Goal: Task Accomplishment & Management: Manage account settings

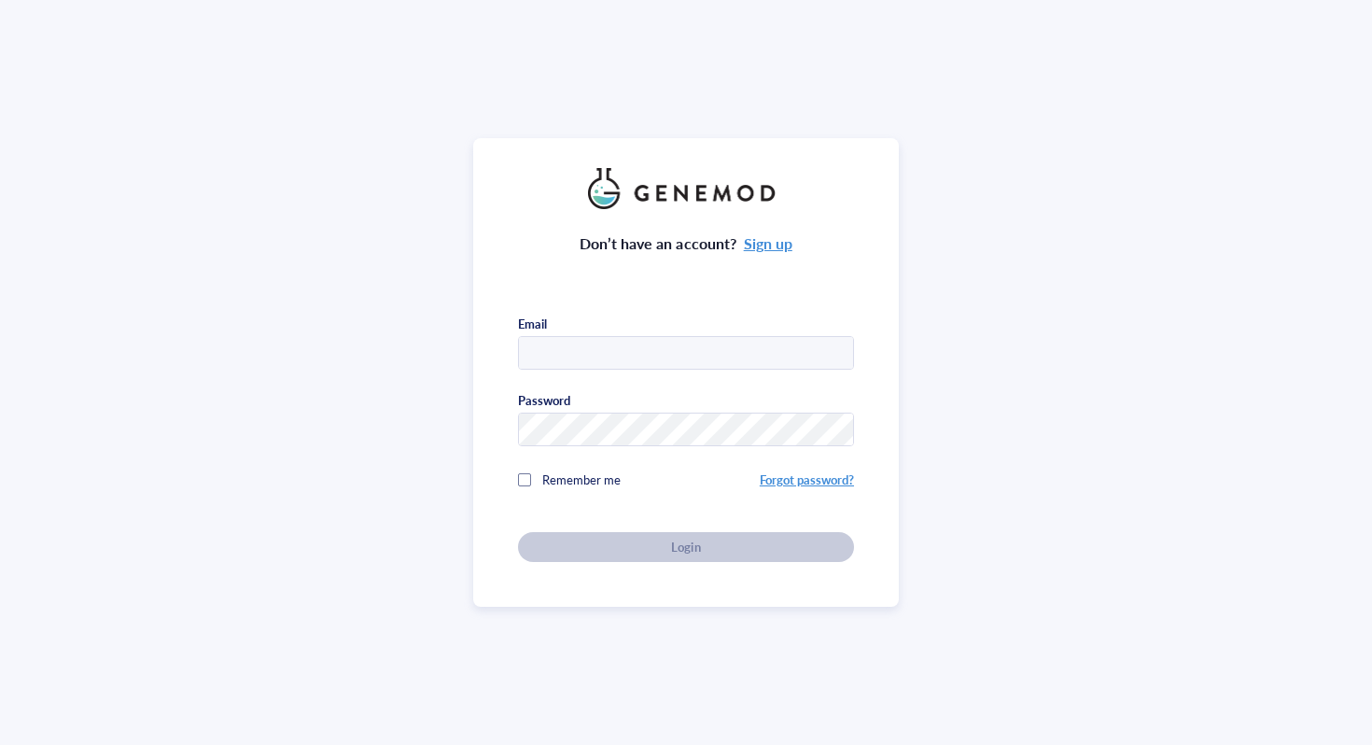
click at [714, 346] on input "text" at bounding box center [686, 354] width 334 height 34
type input "[EMAIL_ADDRESS][DOMAIN_NAME]"
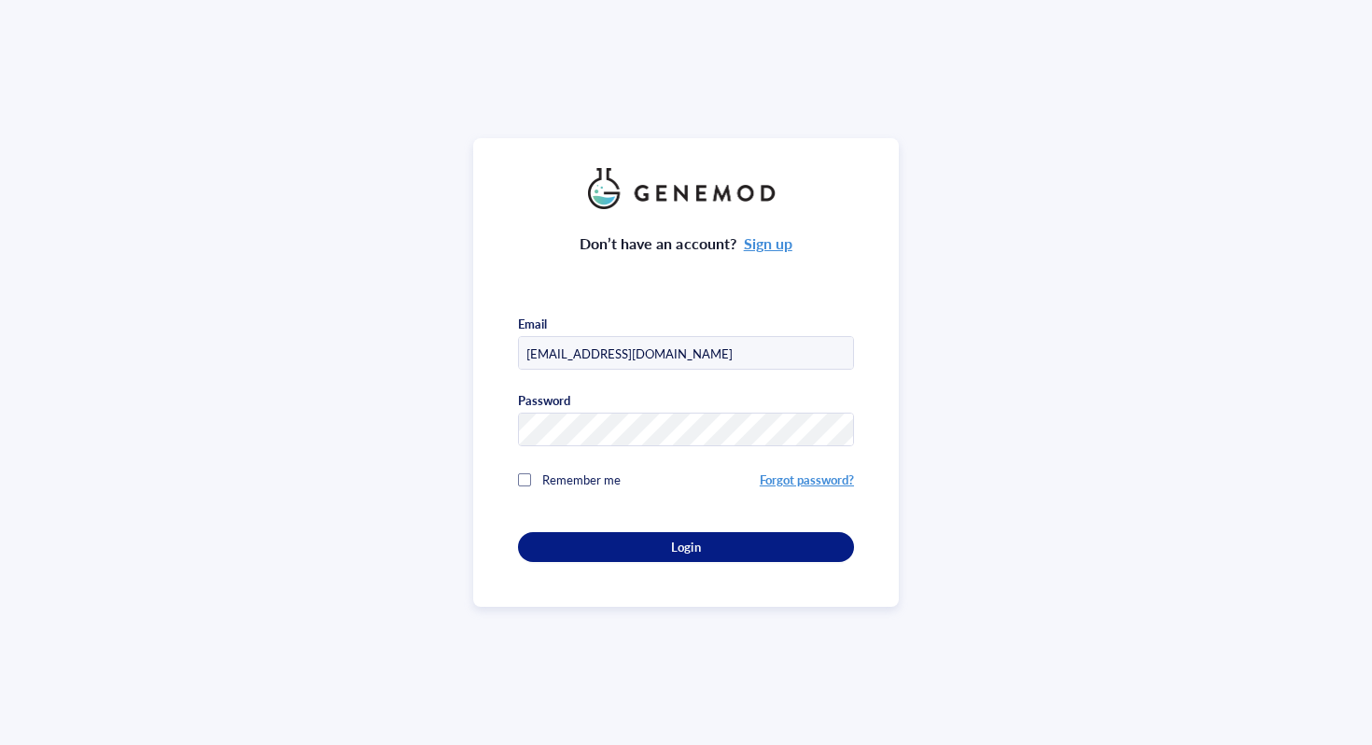
click at [638, 573] on div "Don’t have an account? Sign up Email eliselul@connect.hku.hk Password Remember …" at bounding box center [686, 372] width 426 height 469
click at [633, 551] on div "Login" at bounding box center [686, 547] width 276 height 17
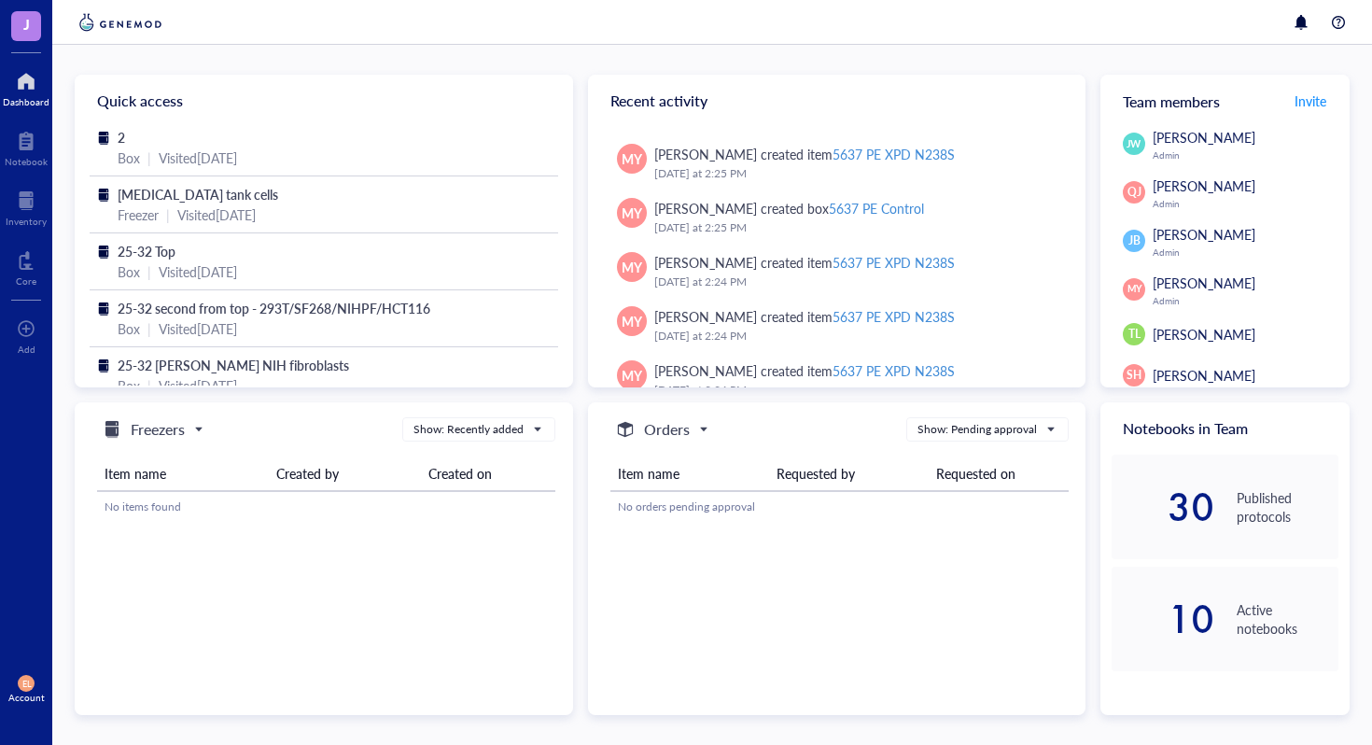
scroll to position [1050, 0]
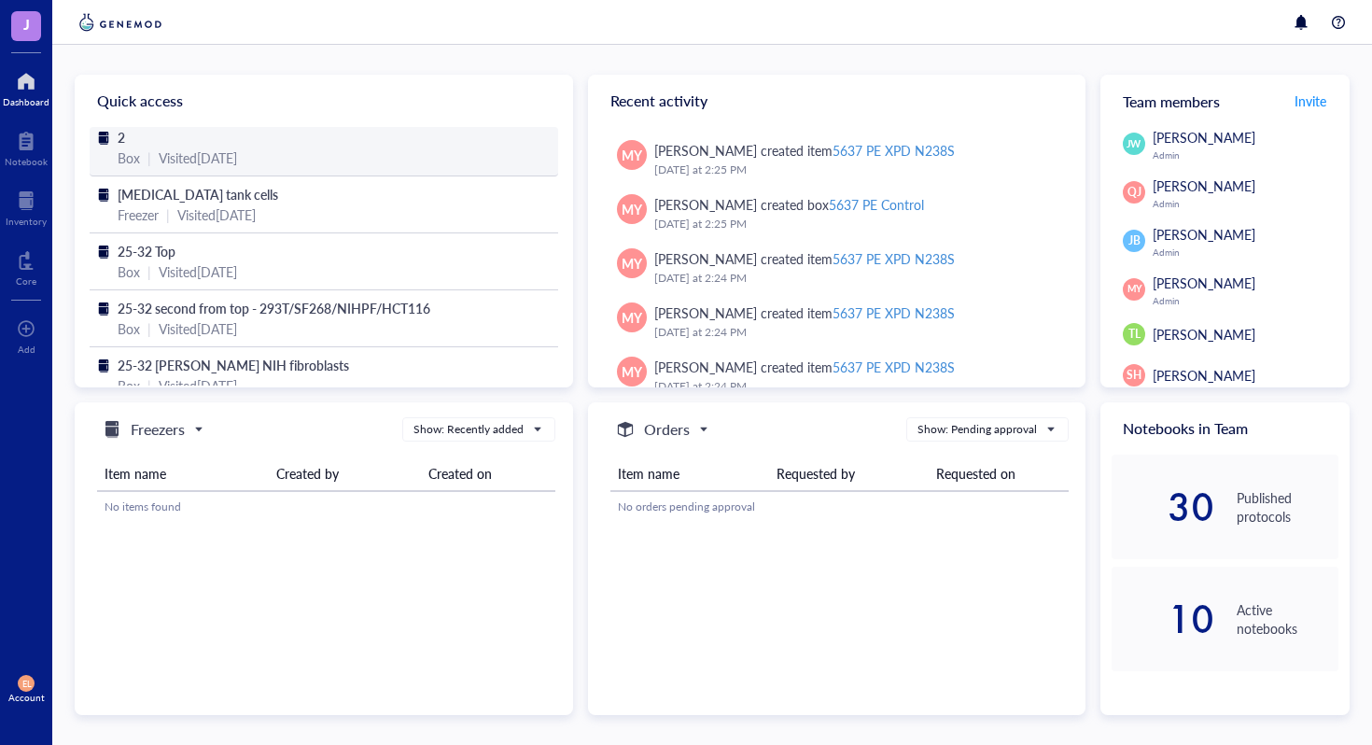
click at [400, 146] on div "2" at bounding box center [324, 137] width 413 height 21
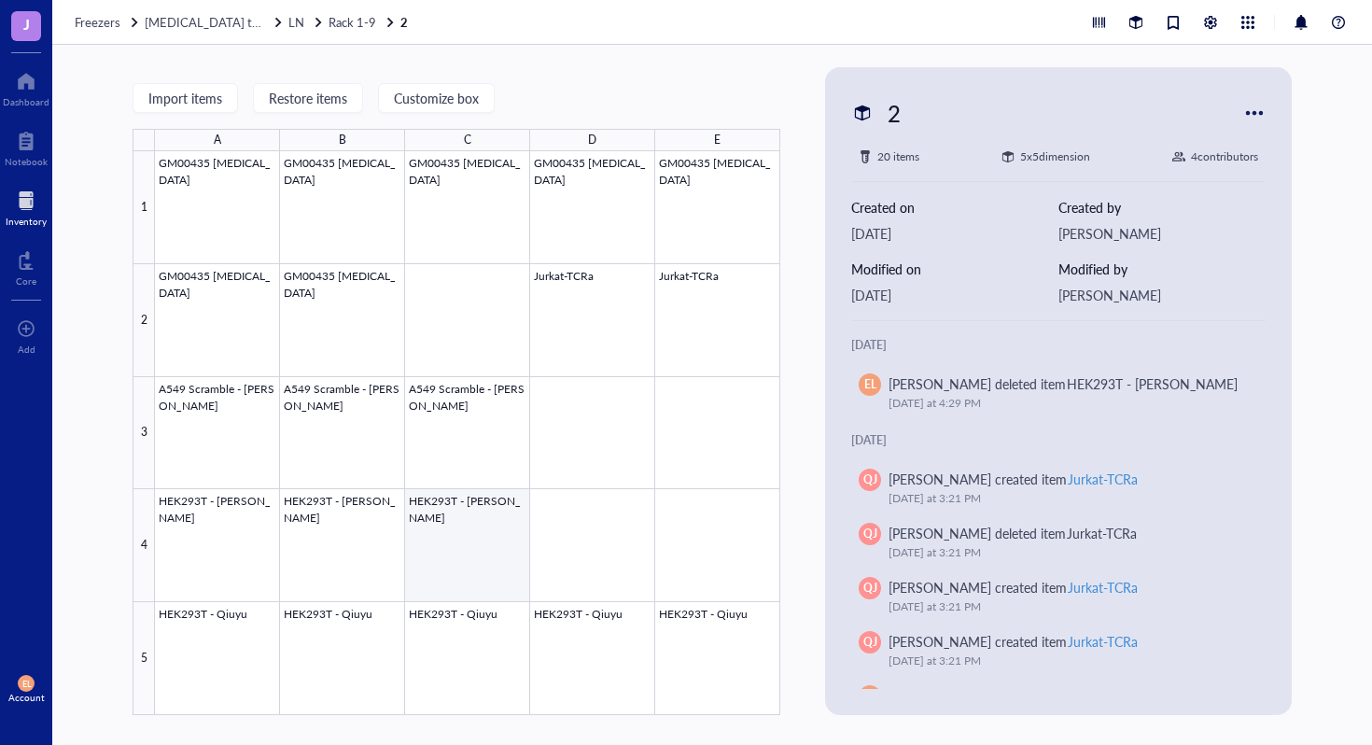
click at [493, 536] on div at bounding box center [467, 433] width 625 height 564
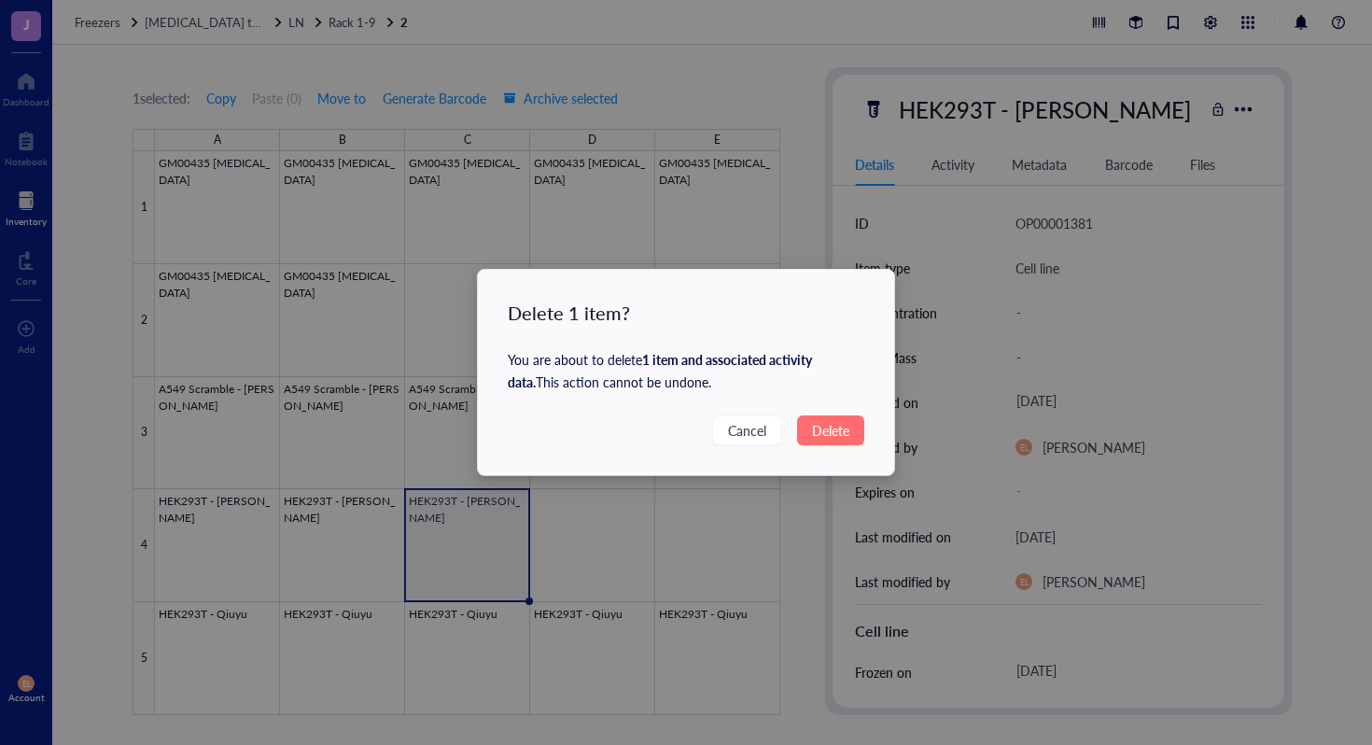
click at [827, 415] on button "Delete" at bounding box center [830, 430] width 67 height 30
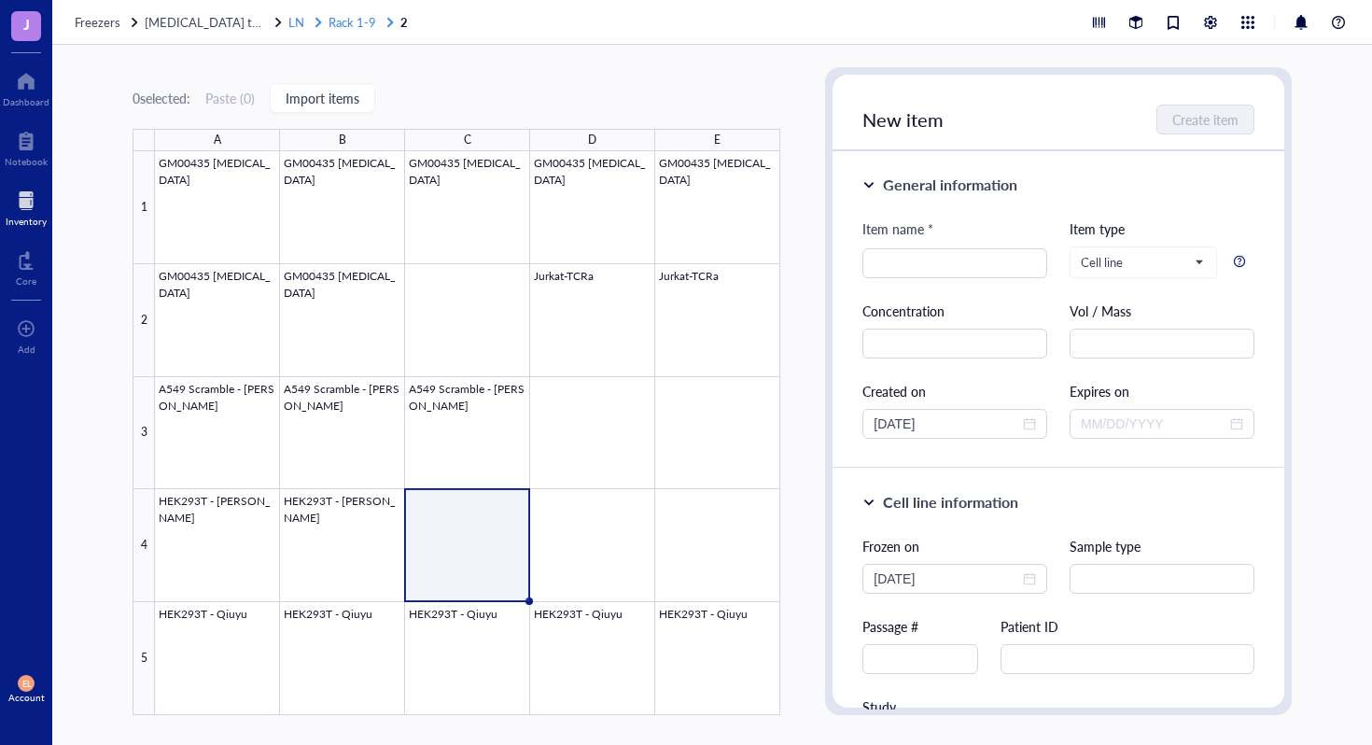
click at [289, 21] on span "LN" at bounding box center [296, 22] width 16 height 18
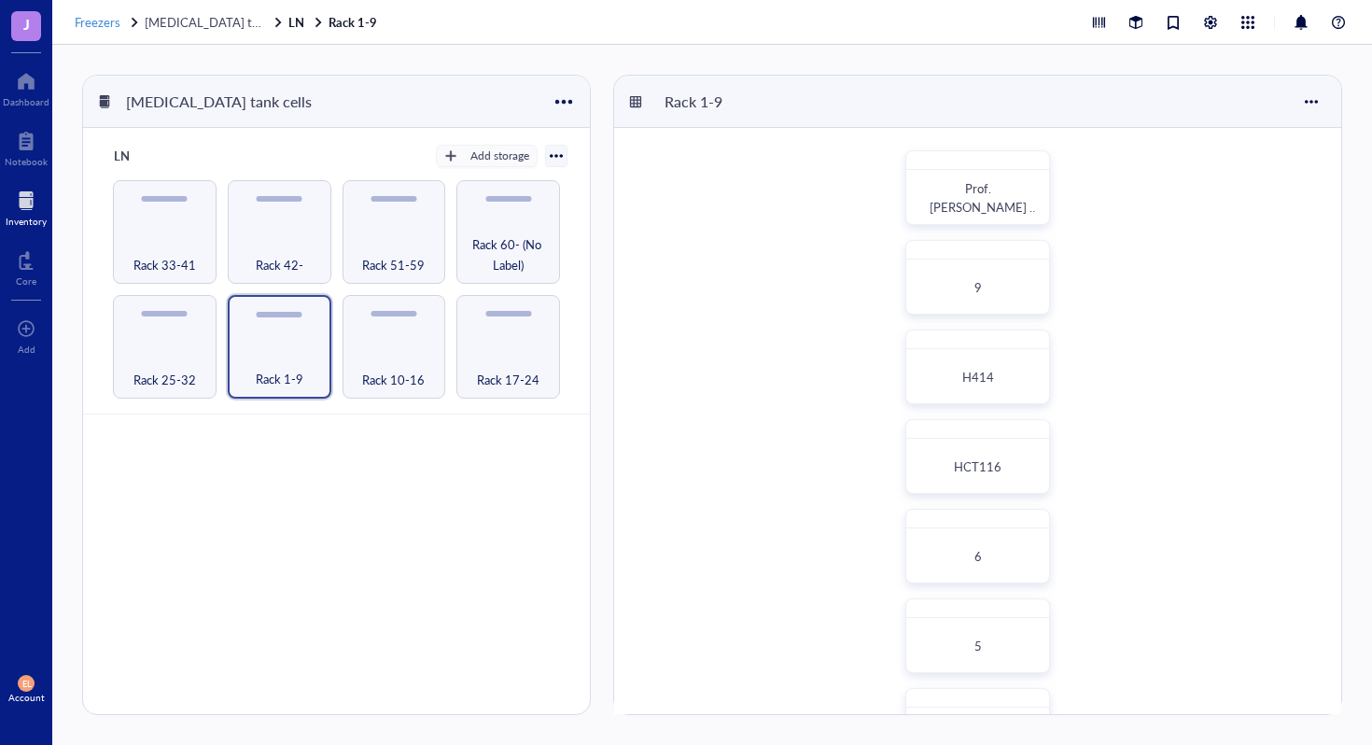
click at [91, 16] on span "Freezers" at bounding box center [98, 22] width 46 height 18
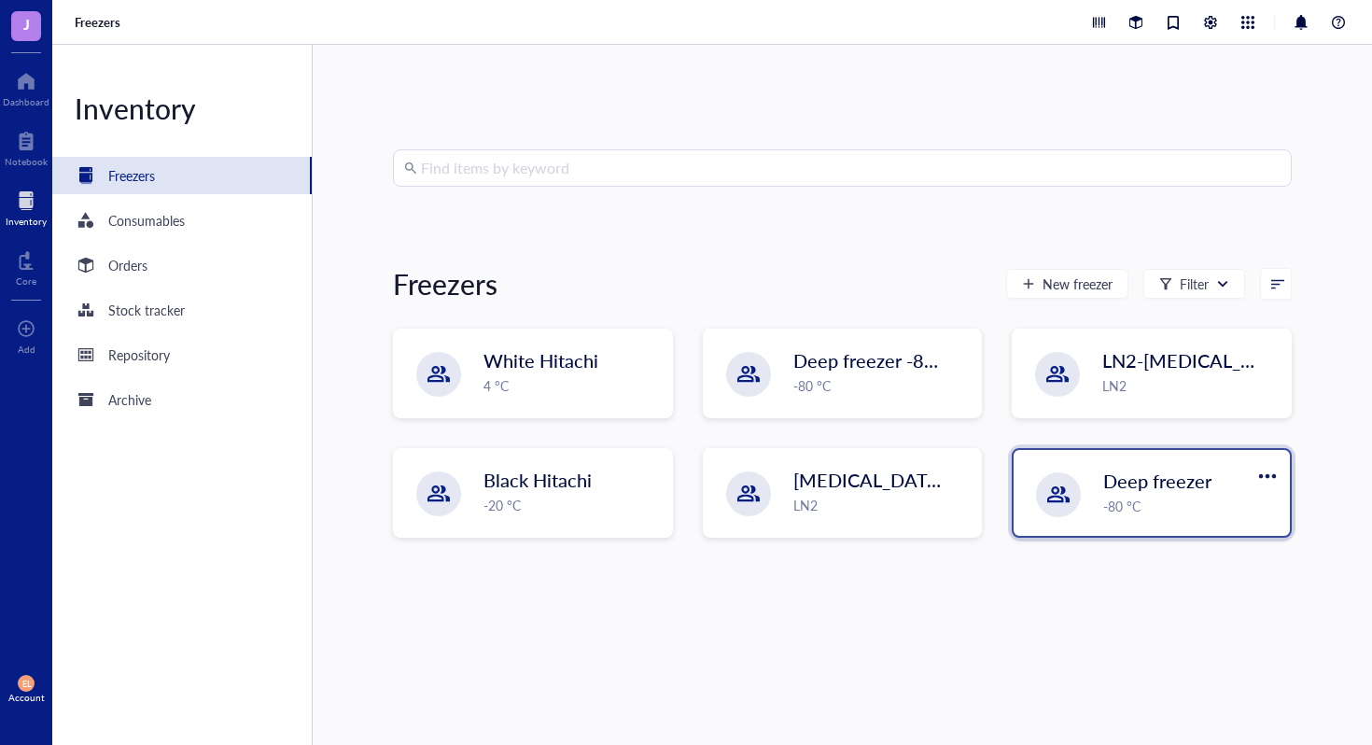
click at [1146, 503] on div "-80 °C" at bounding box center [1190, 506] width 175 height 21
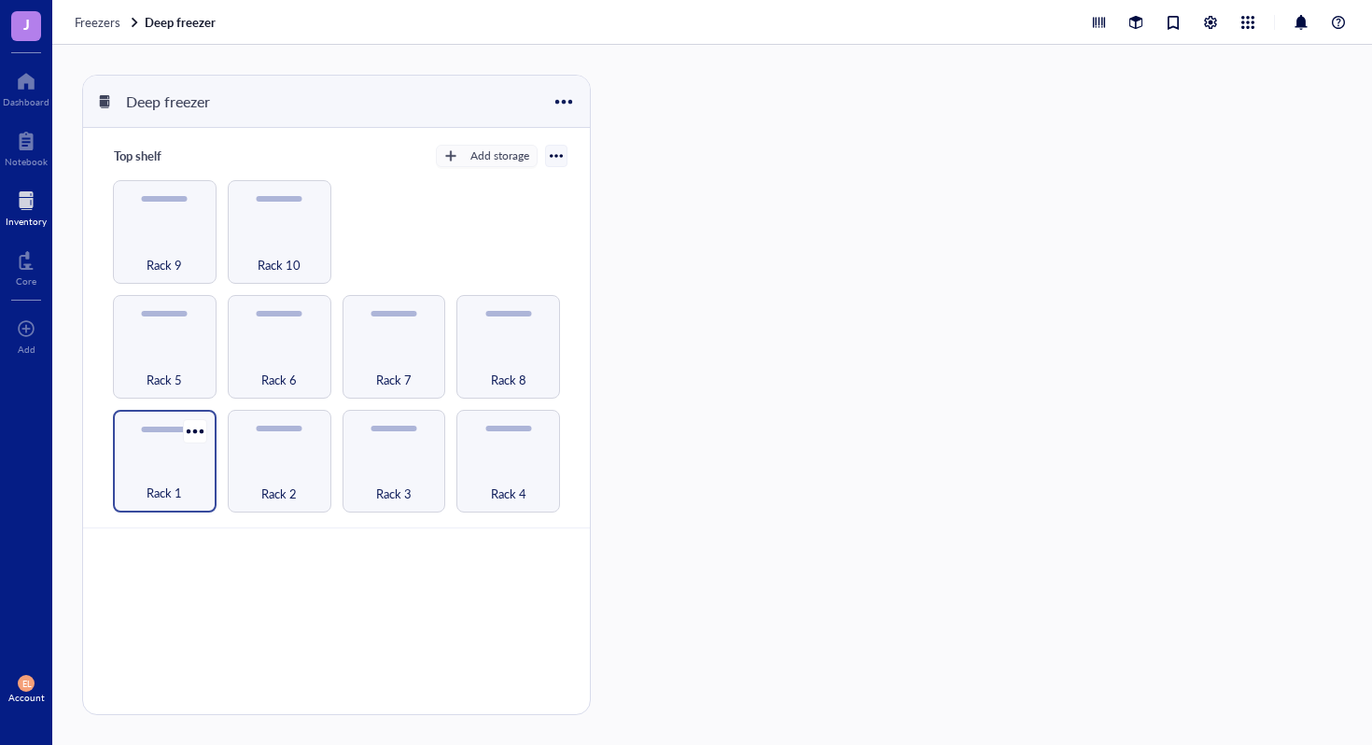
click at [197, 484] on div "Rack 1" at bounding box center [164, 482] width 85 height 41
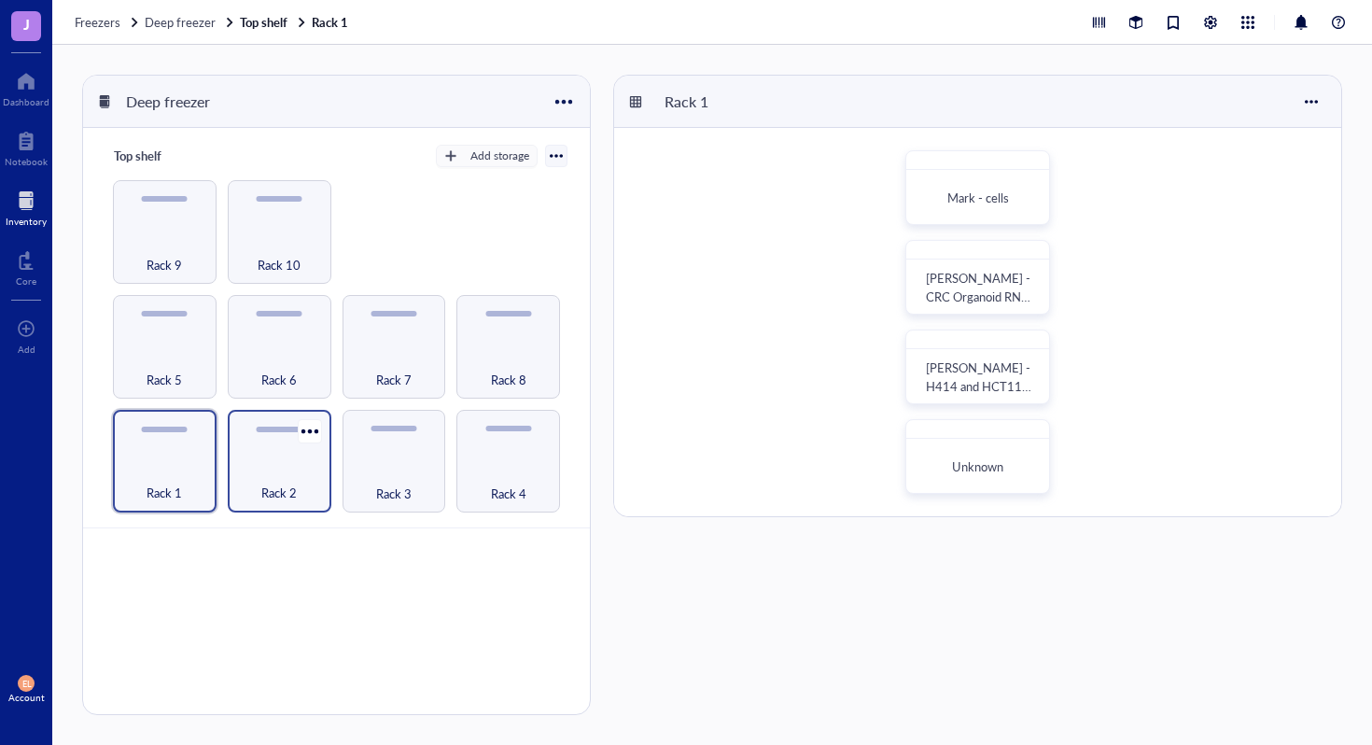
click at [311, 483] on div "Rack 2" at bounding box center [279, 482] width 85 height 41
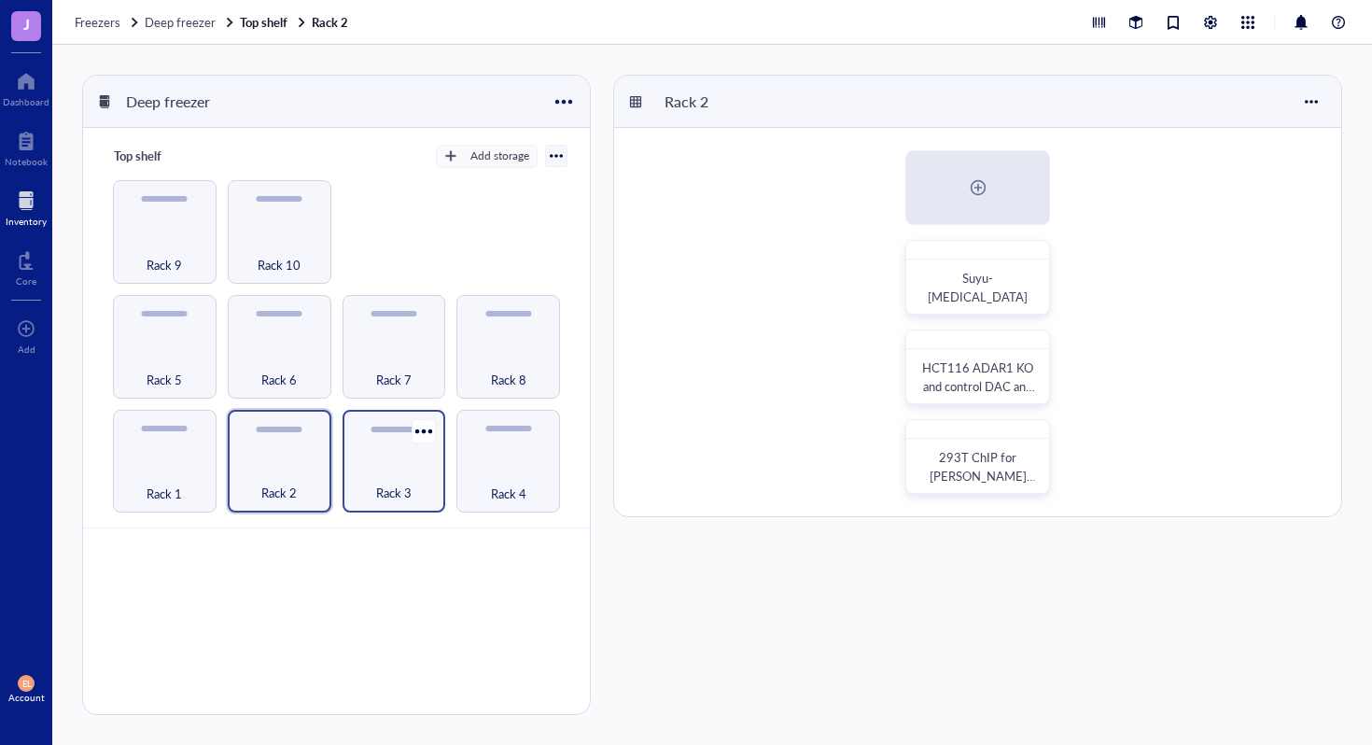
click at [398, 472] on div "Rack 3" at bounding box center [394, 482] width 85 height 41
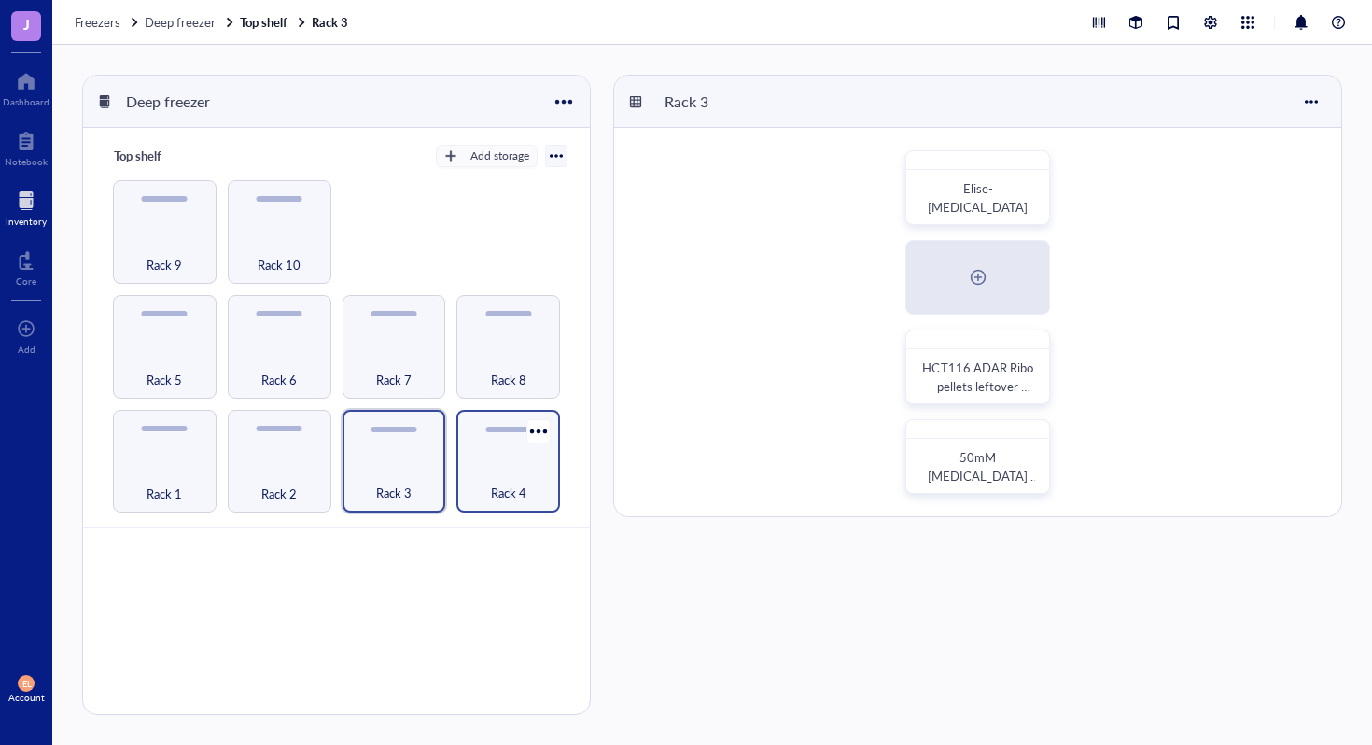
click at [470, 483] on div "Rack 4" at bounding box center [508, 482] width 85 height 41
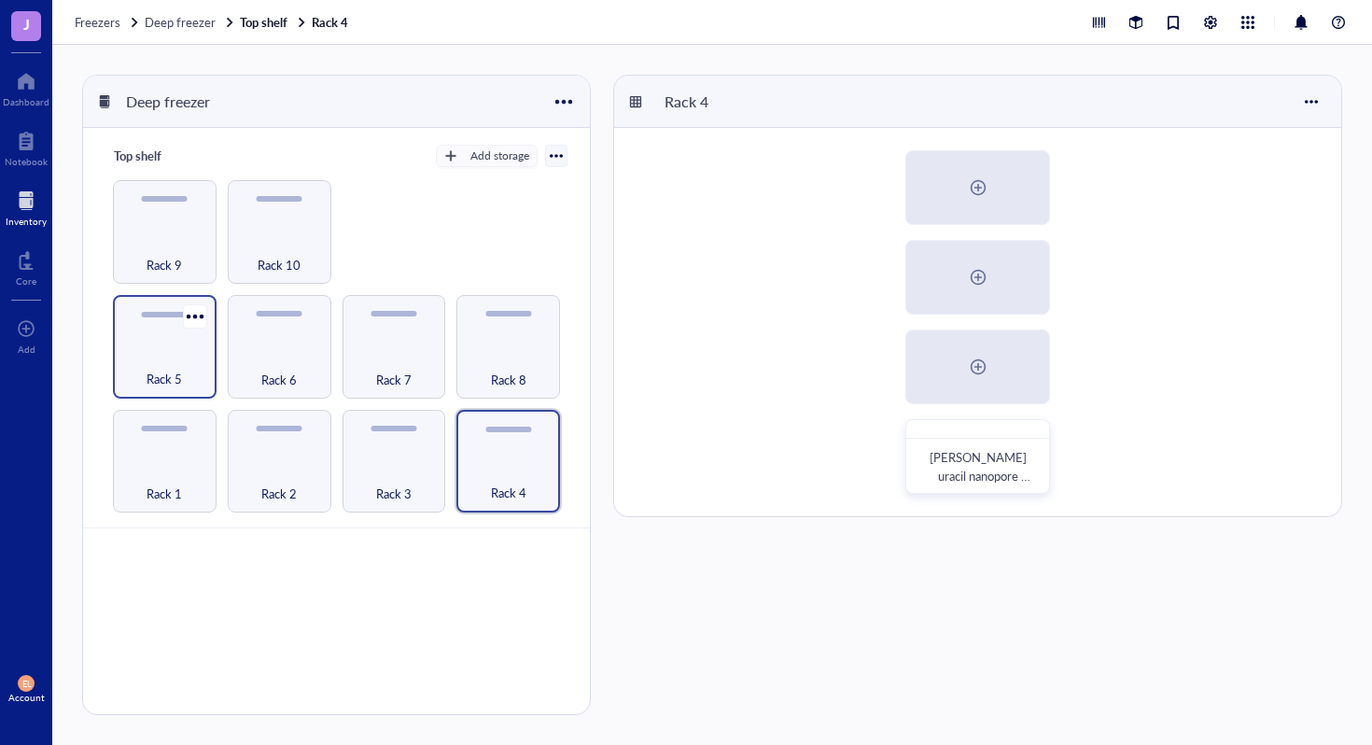
click at [146, 363] on div "Rack 5" at bounding box center [164, 368] width 85 height 41
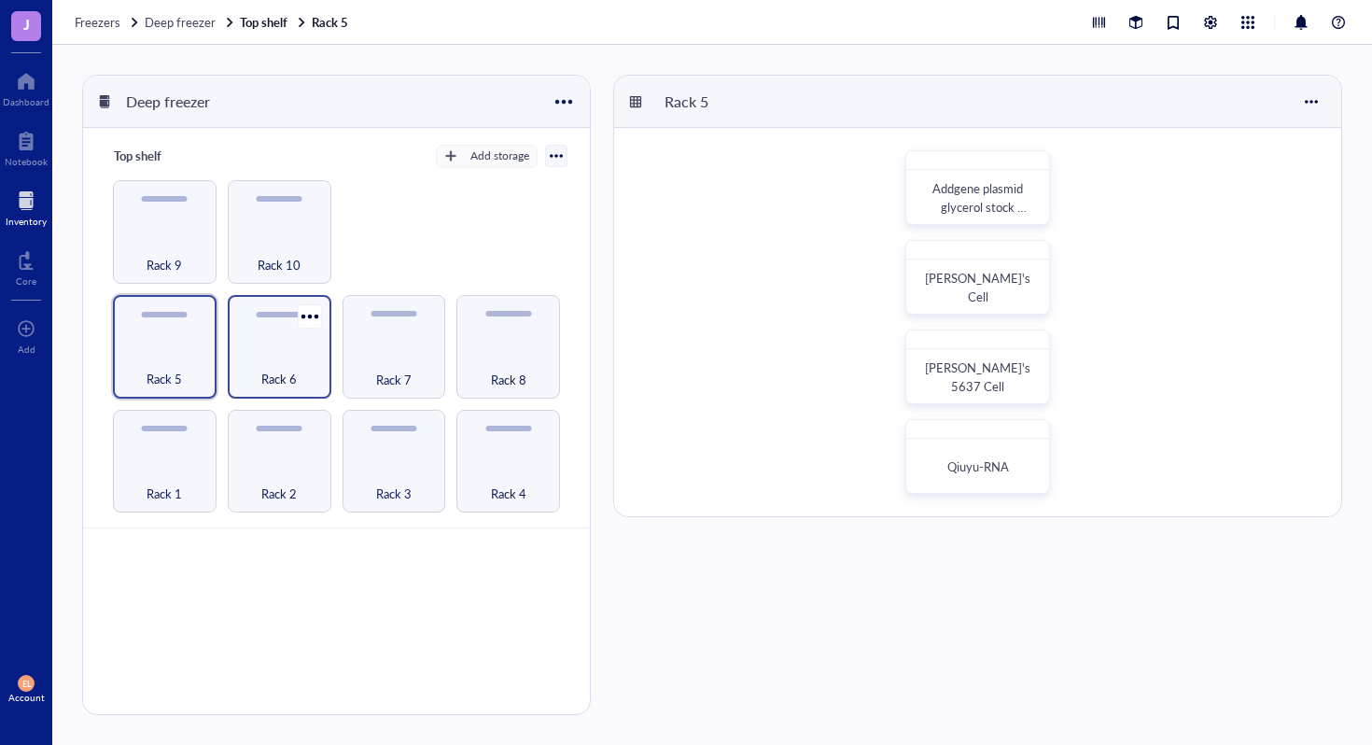
click at [279, 365] on div "Rack 6" at bounding box center [279, 368] width 85 height 41
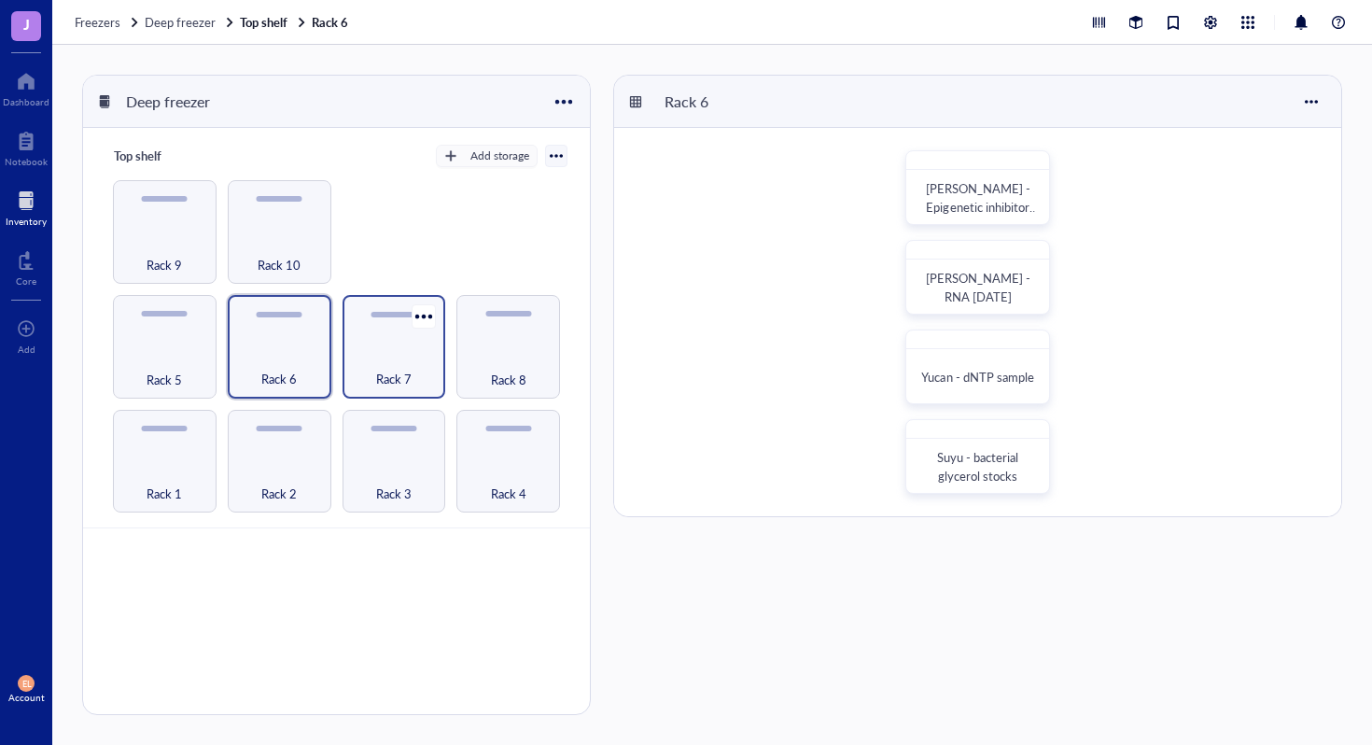
click at [376, 353] on div "Rack 7" at bounding box center [394, 368] width 85 height 41
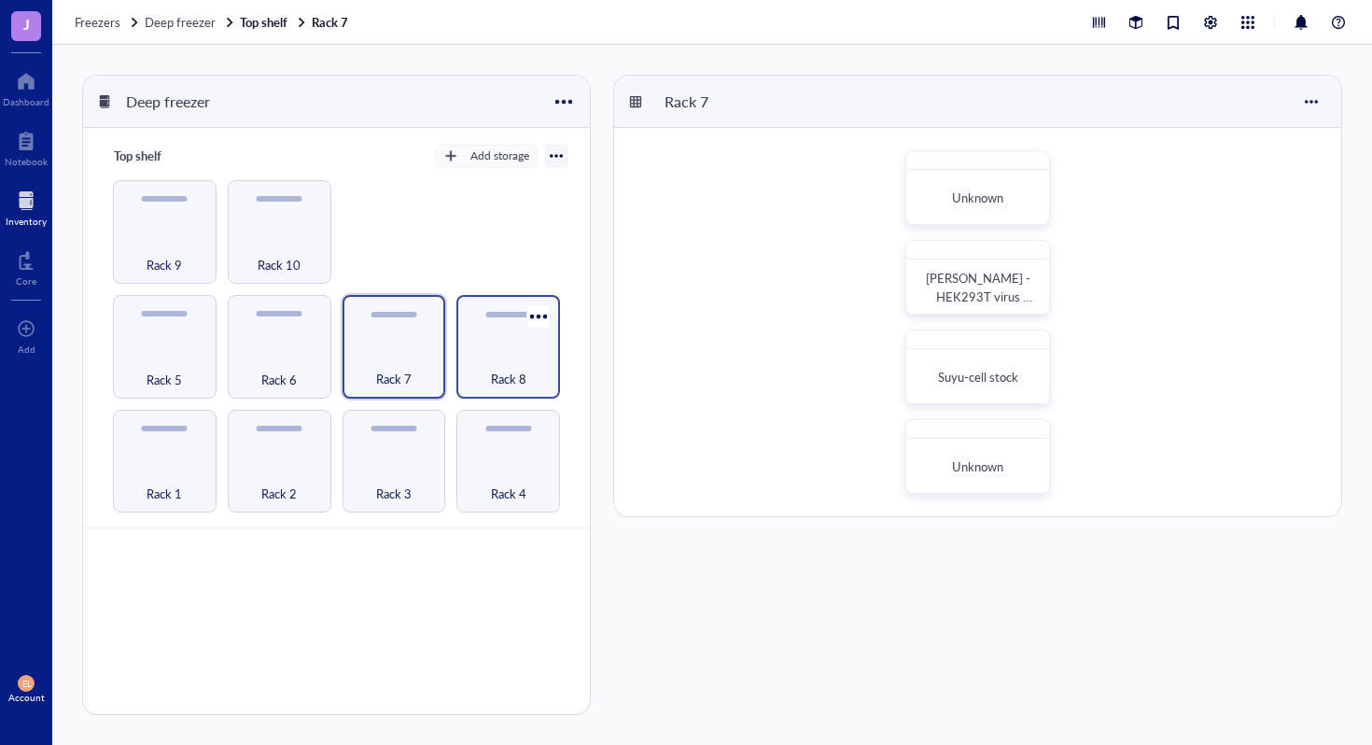
click at [477, 369] on div "Rack 8" at bounding box center [508, 368] width 85 height 41
click at [390, 348] on div "Rack 7" at bounding box center [394, 368] width 85 height 41
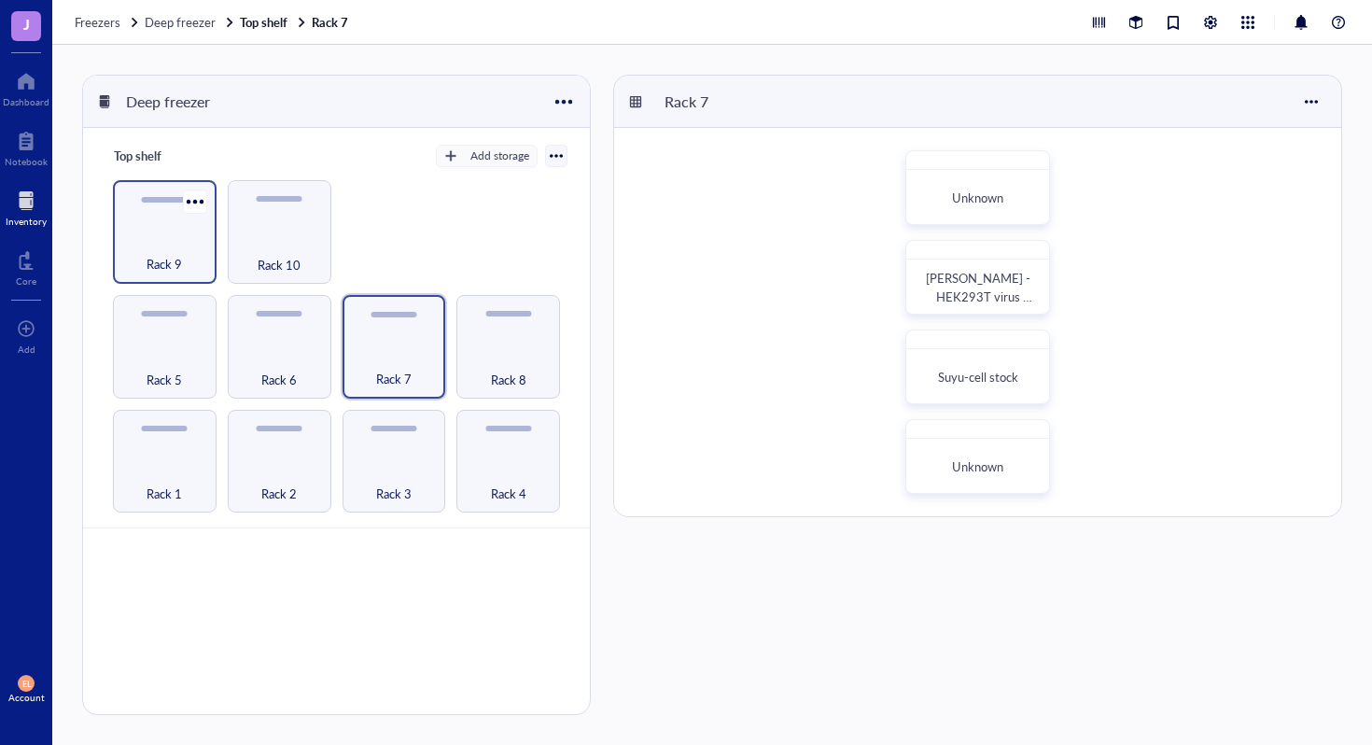
click at [162, 257] on span "Rack 9" at bounding box center [164, 264] width 35 height 21
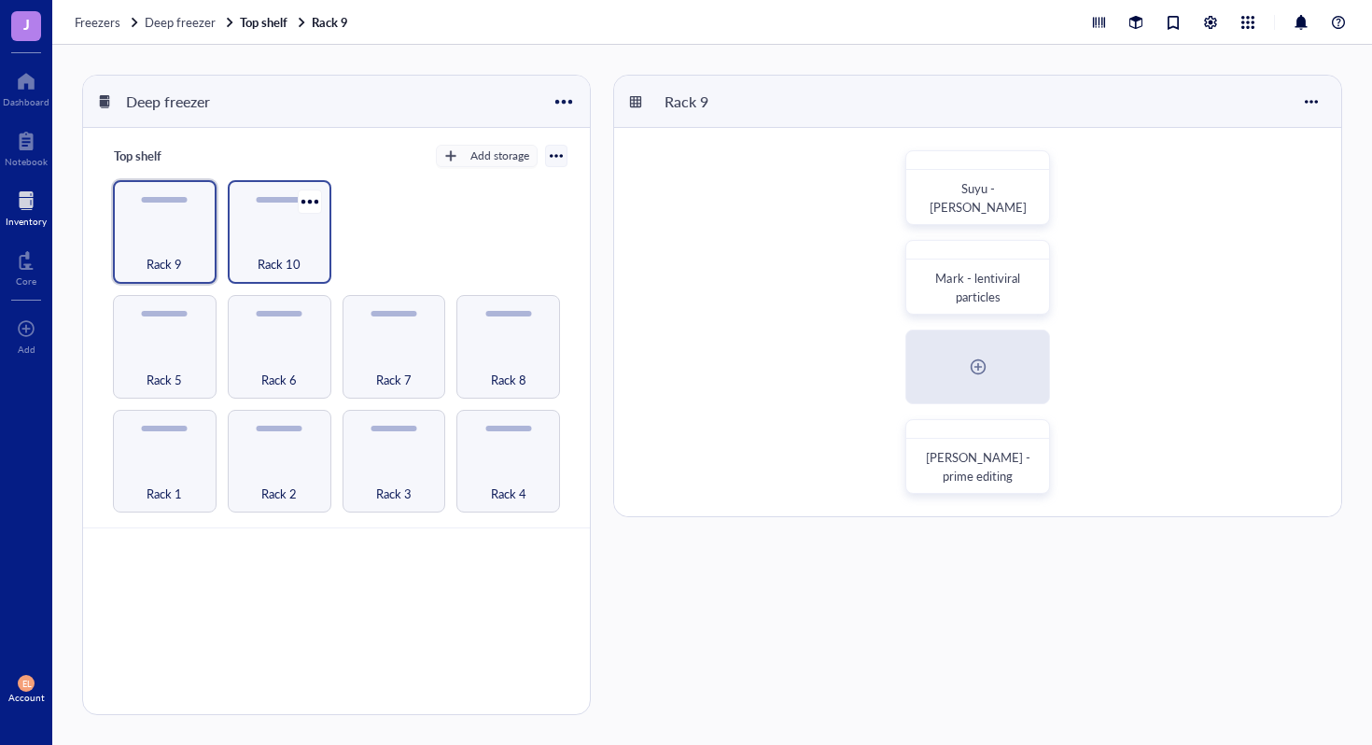
click at [264, 252] on div "Rack 10" at bounding box center [279, 253] width 85 height 41
